Goal: Information Seeking & Learning: Learn about a topic

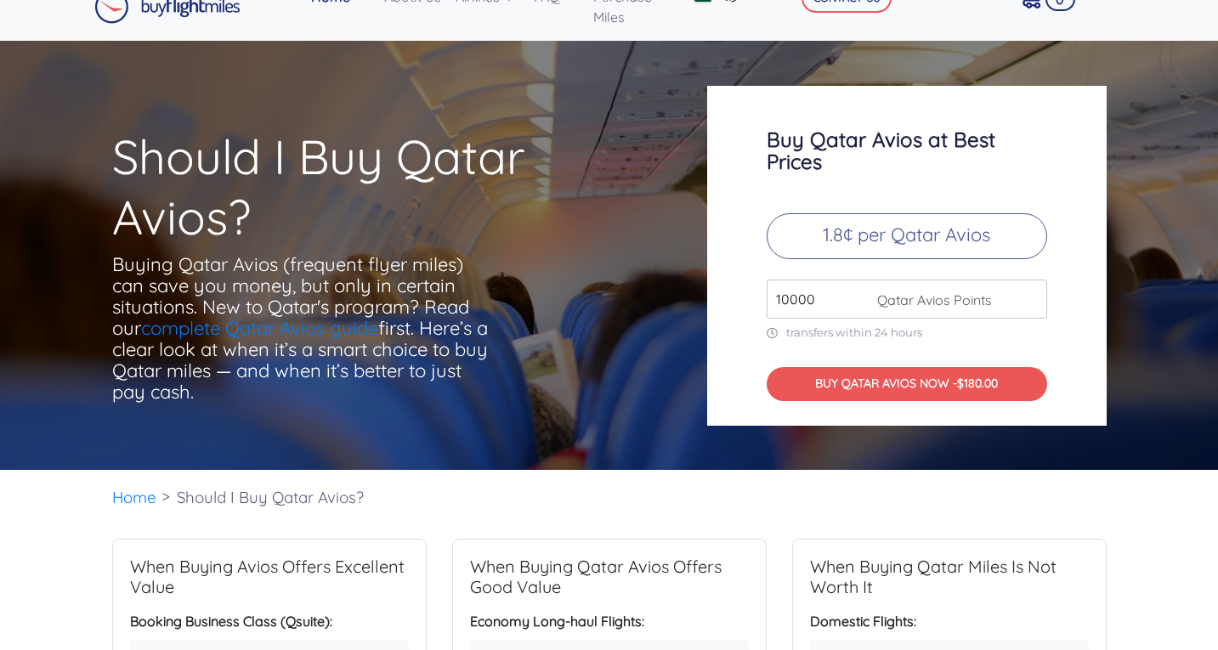
scroll to position [28, 0]
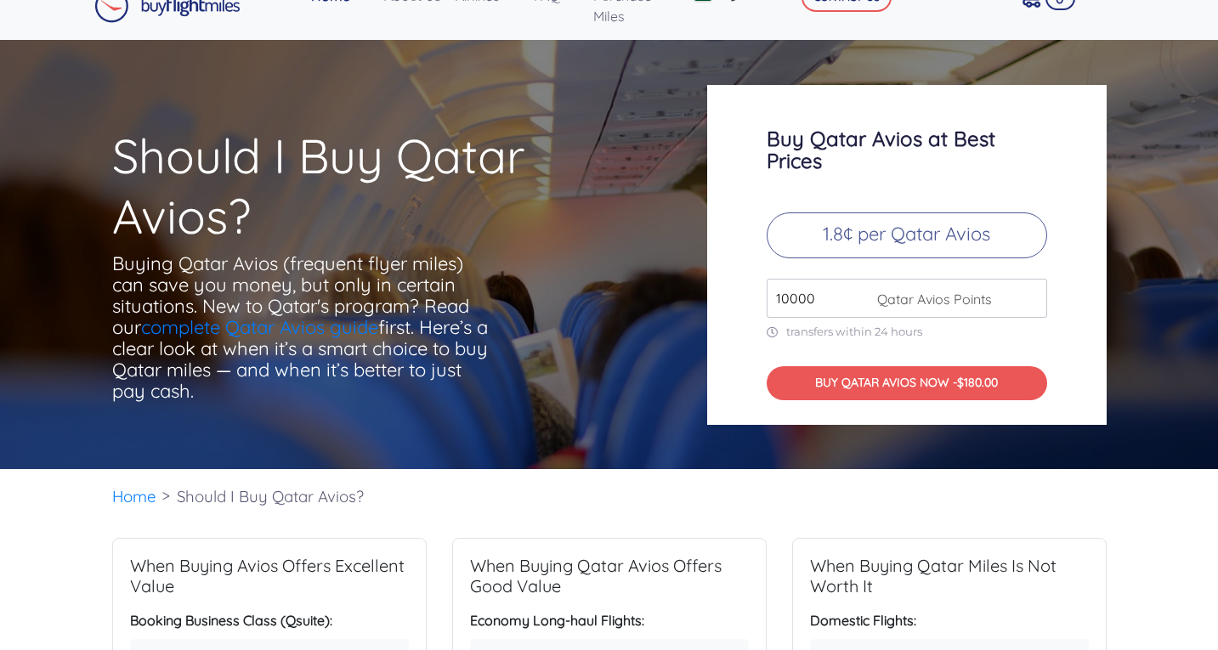
click at [809, 300] on input "10000" at bounding box center [907, 298] width 280 height 39
click at [1026, 292] on input "11000" at bounding box center [907, 298] width 280 height 39
click at [1026, 292] on input "12000" at bounding box center [907, 298] width 280 height 39
click at [1026, 292] on input "13000" at bounding box center [907, 298] width 280 height 39
click at [1026, 292] on input "14000" at bounding box center [907, 298] width 280 height 39
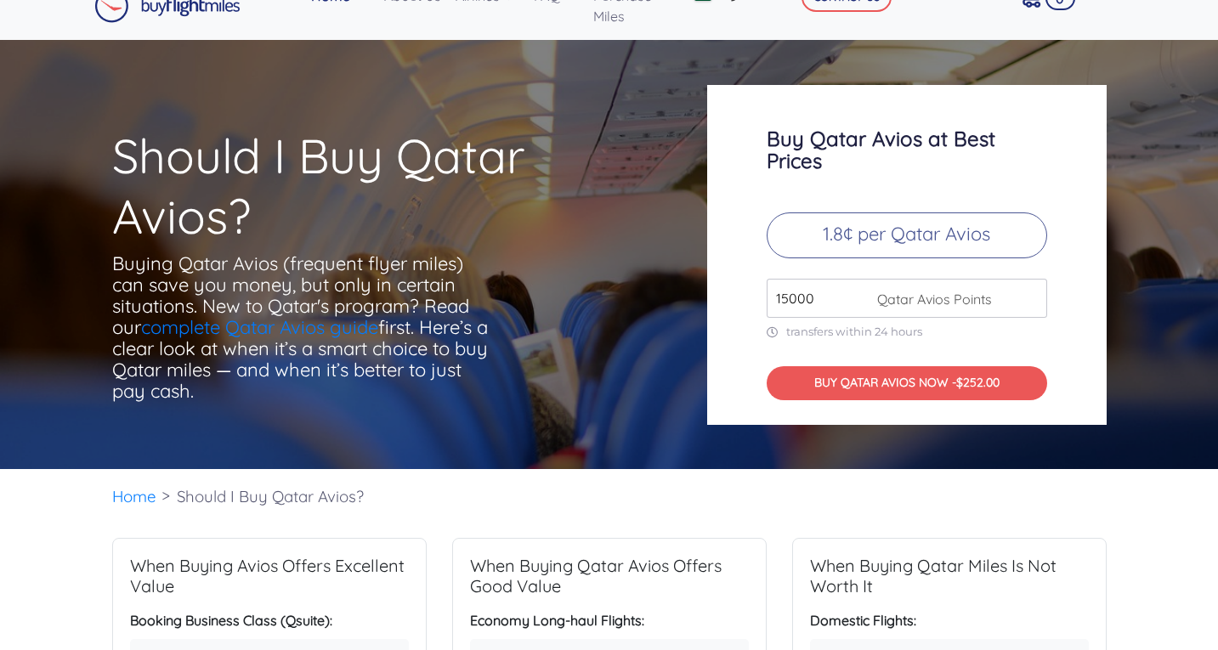
click at [1026, 292] on input "15000" at bounding box center [907, 298] width 280 height 39
click at [1026, 292] on input "16000" at bounding box center [907, 298] width 280 height 39
click at [1026, 292] on input "17000" at bounding box center [907, 298] width 280 height 39
click at [1026, 292] on input "18000" at bounding box center [907, 298] width 280 height 39
click at [1026, 292] on input "19000" at bounding box center [907, 298] width 280 height 39
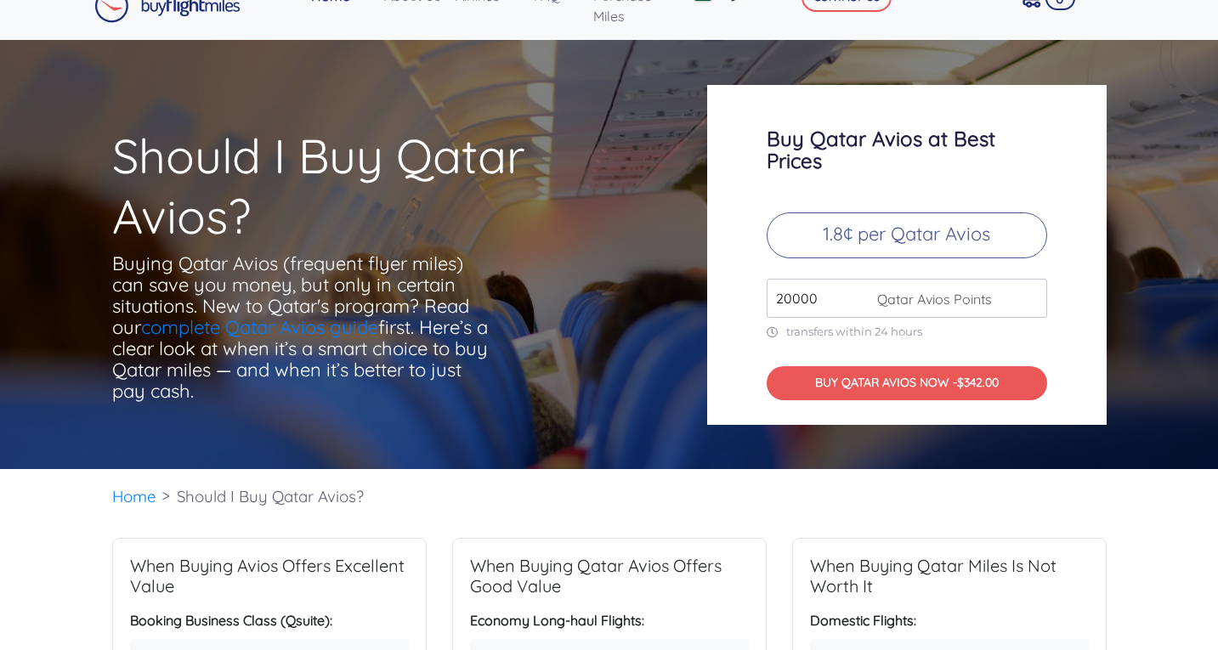
click at [1026, 292] on input "20000" at bounding box center [907, 298] width 280 height 39
click at [1026, 292] on input "21000" at bounding box center [907, 298] width 280 height 39
click at [1026, 292] on input "22000" at bounding box center [907, 298] width 280 height 39
click at [1026, 292] on input "23000" at bounding box center [907, 298] width 280 height 39
click at [1026, 292] on input "24000" at bounding box center [907, 298] width 280 height 39
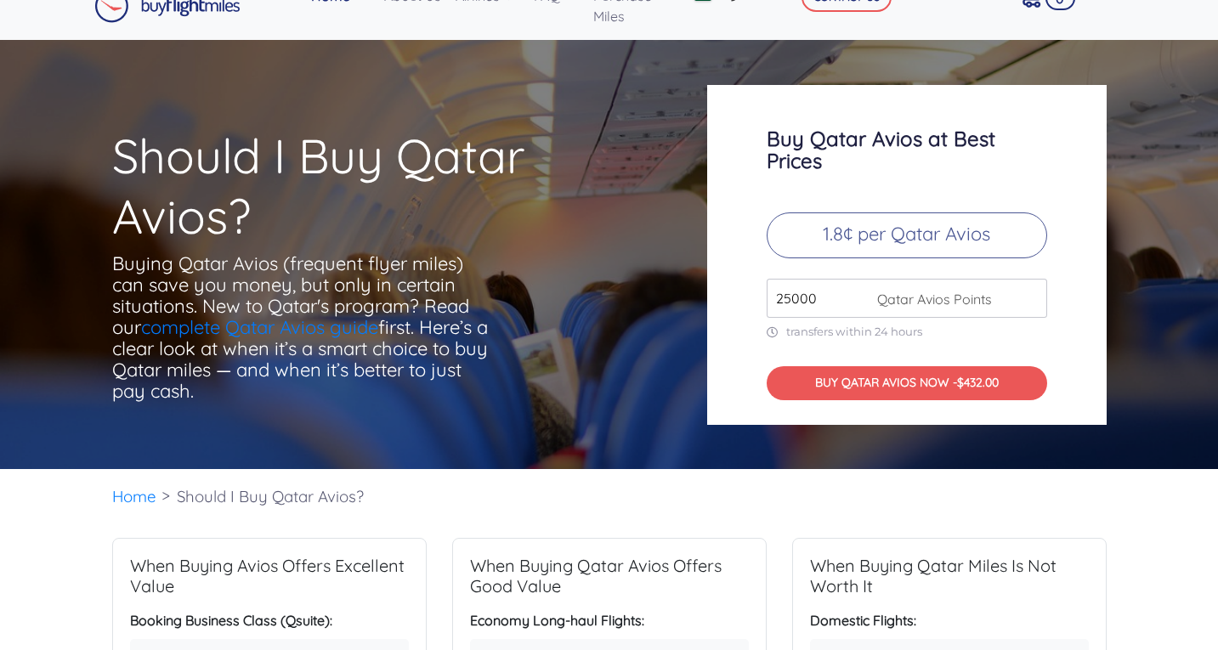
click at [1026, 292] on input "25000" at bounding box center [907, 298] width 280 height 39
click at [1026, 292] on input "26000" at bounding box center [907, 298] width 280 height 39
click at [1026, 292] on input "27000" at bounding box center [907, 298] width 280 height 39
click at [1026, 292] on input "28000" at bounding box center [907, 298] width 280 height 39
click at [1026, 292] on input "29000" at bounding box center [907, 298] width 280 height 39
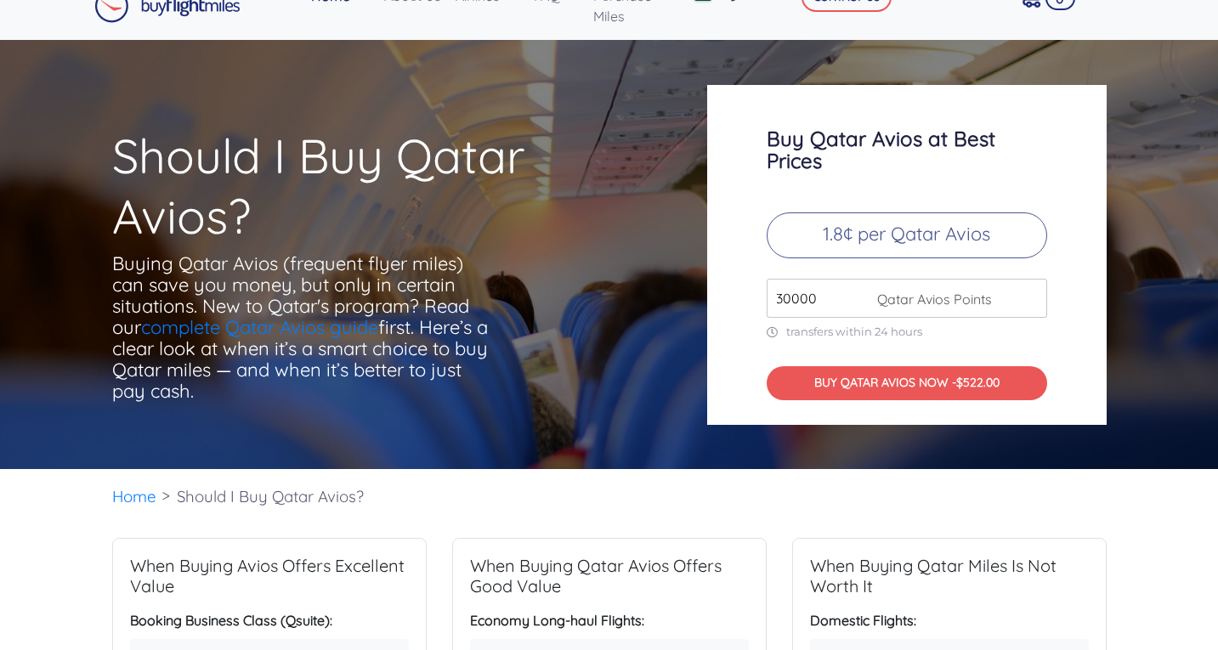
click at [1026, 292] on input "30000" at bounding box center [907, 298] width 280 height 39
click at [1026, 292] on input "31000" at bounding box center [907, 298] width 280 height 39
click at [1026, 292] on input "32000" at bounding box center [907, 298] width 280 height 39
click at [1026, 292] on input "33000" at bounding box center [907, 298] width 280 height 39
click at [1026, 292] on input "34000" at bounding box center [907, 298] width 280 height 39
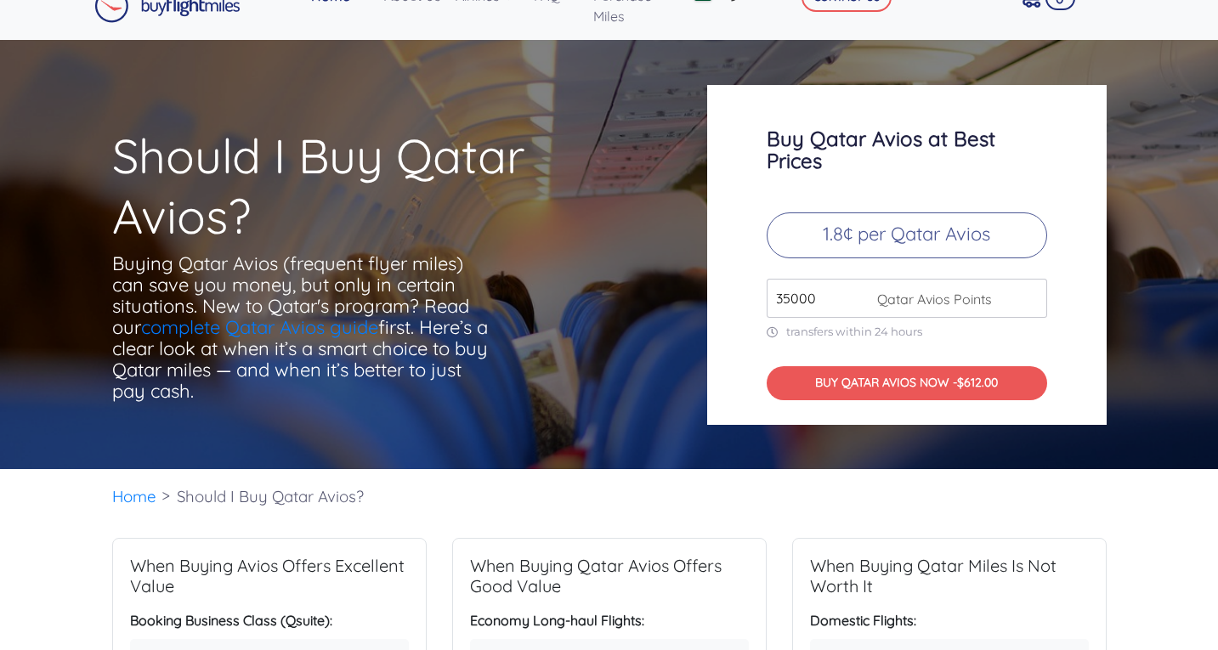
click at [1026, 292] on input "35000" at bounding box center [907, 298] width 280 height 39
click at [1026, 292] on input "36000" at bounding box center [907, 298] width 280 height 39
click at [1026, 292] on input "37000" at bounding box center [907, 298] width 280 height 39
click at [1026, 292] on input "38000" at bounding box center [907, 298] width 280 height 39
click at [1026, 292] on input "39000" at bounding box center [907, 298] width 280 height 39
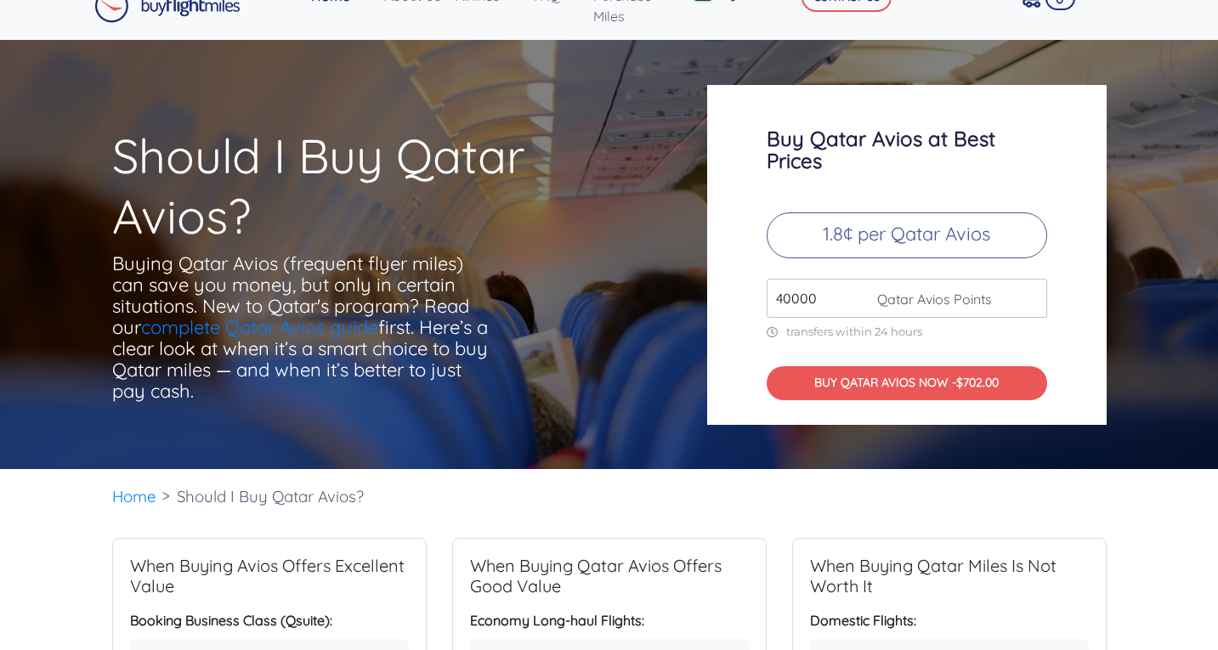
click at [1026, 292] on input "40000" at bounding box center [907, 298] width 280 height 39
click at [1026, 292] on input "41000" at bounding box center [907, 298] width 280 height 39
click at [1026, 292] on input "42000" at bounding box center [907, 298] width 280 height 39
click at [1026, 292] on input "43000" at bounding box center [907, 298] width 280 height 39
click at [1026, 292] on input "44000" at bounding box center [907, 298] width 280 height 39
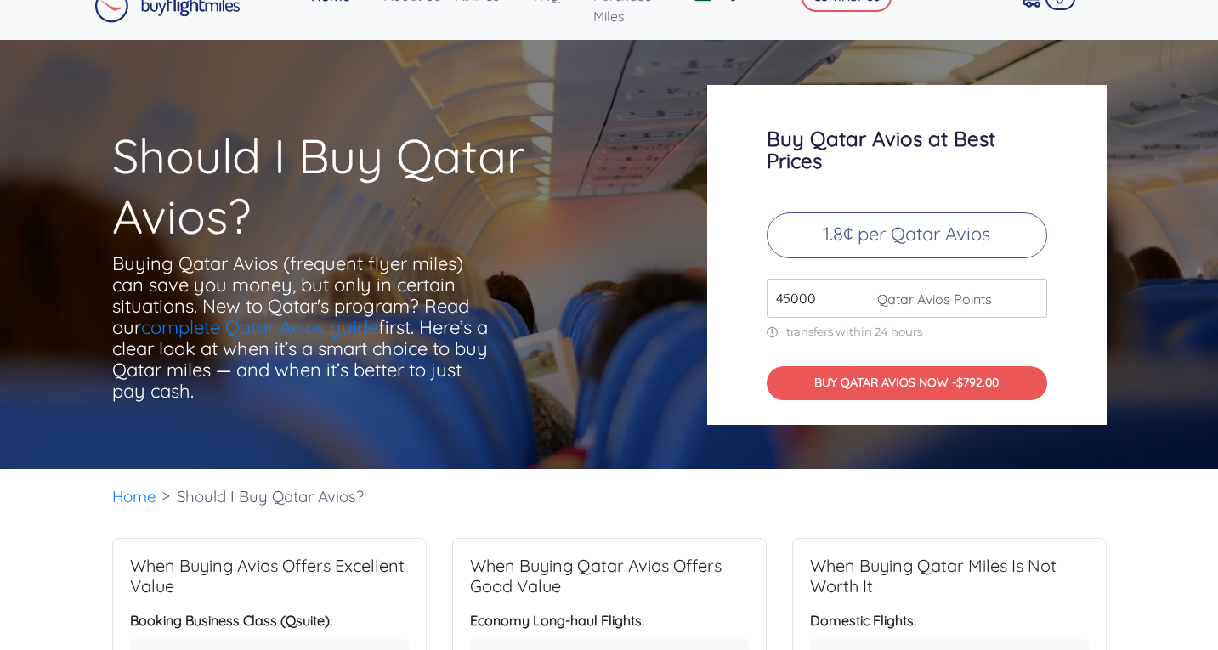
click at [1026, 292] on input "45000" at bounding box center [907, 298] width 280 height 39
type input "46000"
click at [1026, 292] on input "46000" at bounding box center [907, 298] width 280 height 39
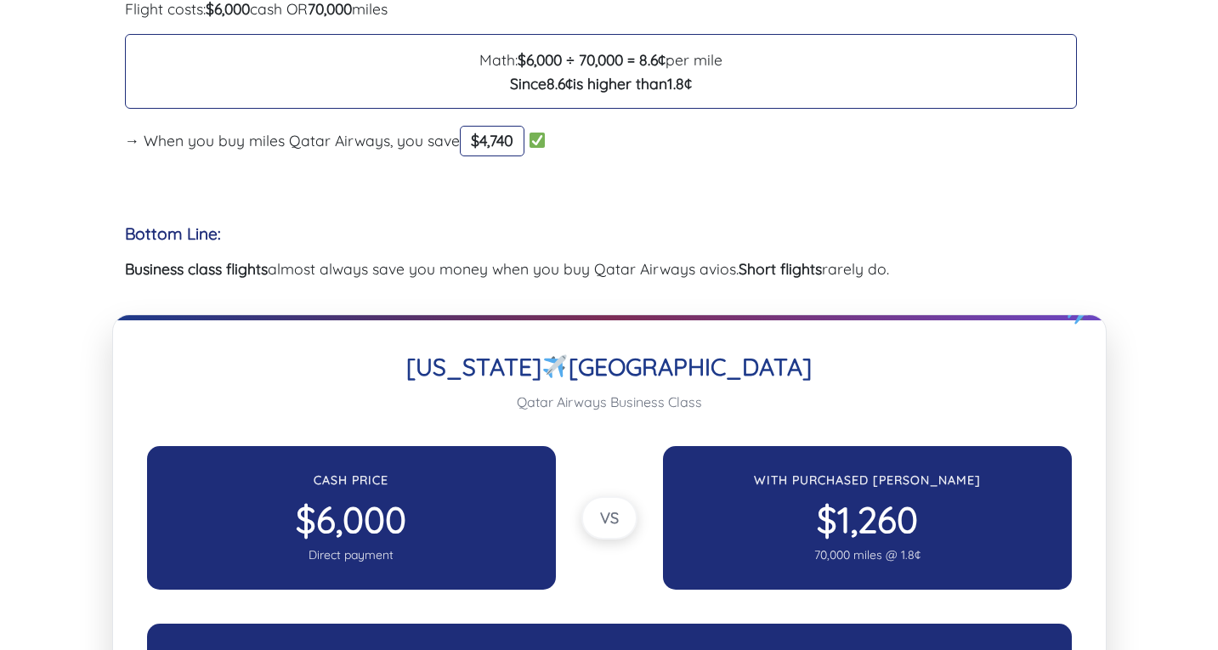
scroll to position [1825, 0]
